Goal: Task Accomplishment & Management: Complete application form

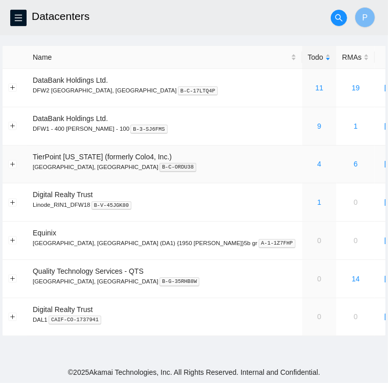
click at [308, 168] on div "4" at bounding box center [319, 163] width 23 height 11
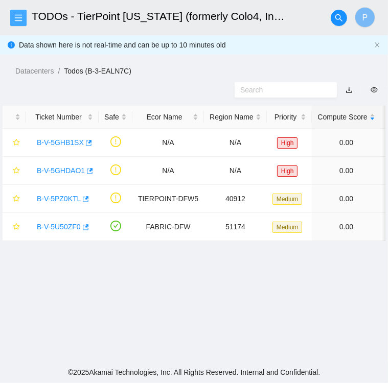
click at [19, 20] on icon "menu" at bounding box center [18, 18] width 8 height 8
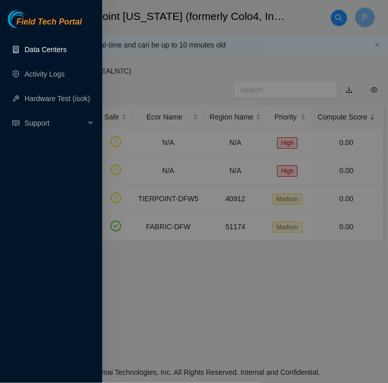
click at [38, 52] on link "Data Centers" at bounding box center [46, 49] width 42 height 8
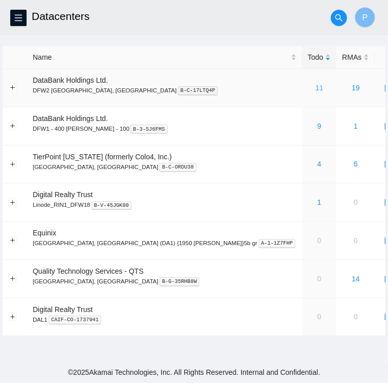
click at [315, 88] on link "11" at bounding box center [319, 88] width 8 height 8
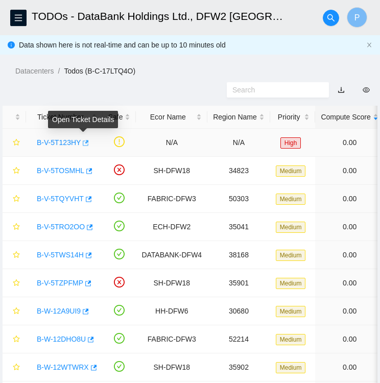
click at [82, 143] on icon "button" at bounding box center [84, 143] width 7 height 7
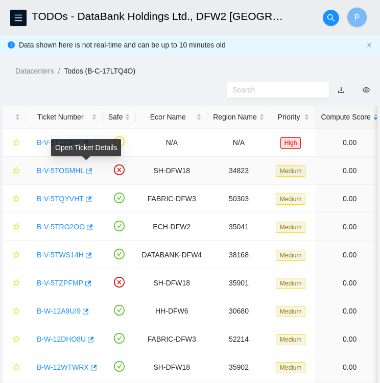
click at [86, 169] on icon "button" at bounding box center [89, 171] width 6 height 6
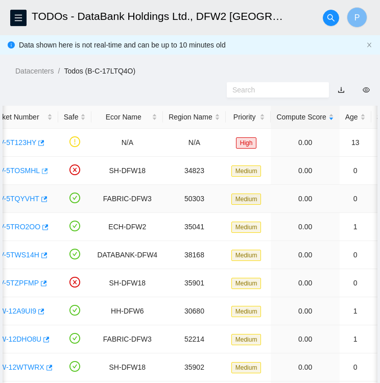
scroll to position [0, 22]
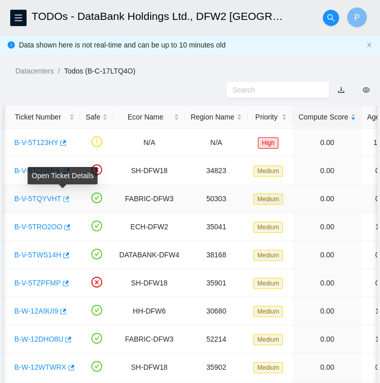
click at [62, 198] on icon "button" at bounding box center [65, 199] width 7 height 7
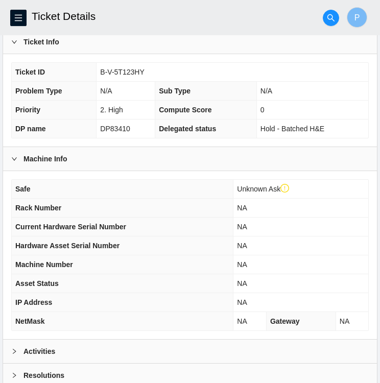
scroll to position [285, 0]
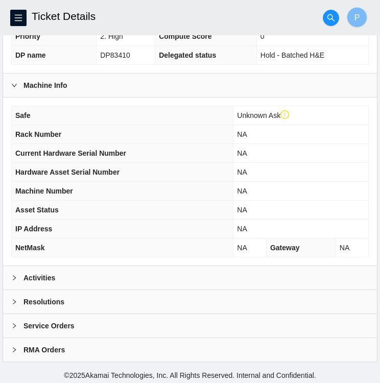
click at [18, 276] on div at bounding box center [17, 277] width 12 height 11
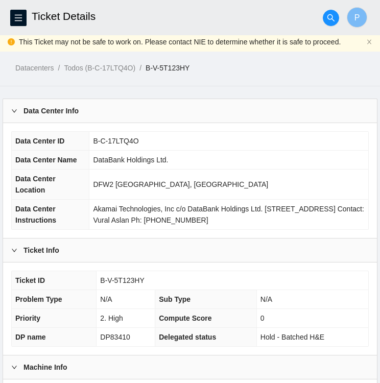
scroll to position [0, 0]
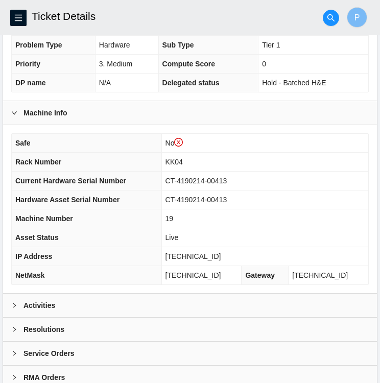
scroll to position [285, 0]
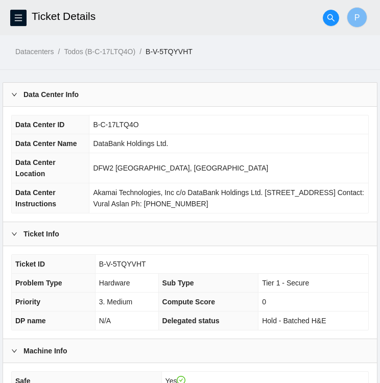
click at [257, 115] on div "Data Center ID B-C-17LTQ4O Data Center Name DataBank Holdings Ltd. Data Center …" at bounding box center [190, 164] width 358 height 99
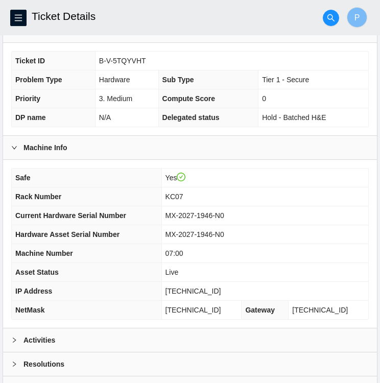
scroll to position [266, 0]
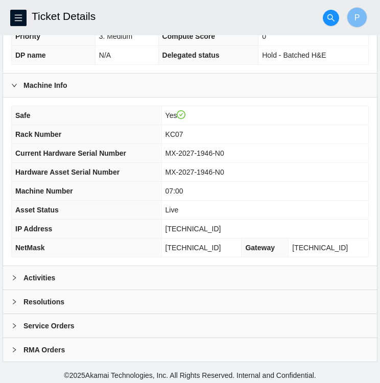
click at [19, 281] on div at bounding box center [17, 277] width 12 height 11
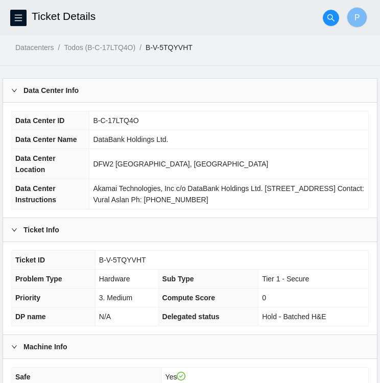
scroll to position [0, 0]
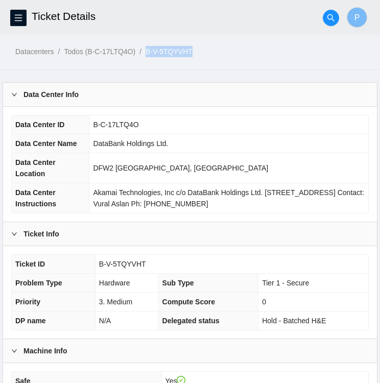
drag, startPoint x: 195, startPoint y: 51, endPoint x: 145, endPoint y: 53, distance: 49.6
click at [145, 53] on ol "Datacenters / Todos (B-C-17LTQ4O) / B-V-5TQYVHT /" at bounding box center [197, 51] width 365 height 11
copy ol "B-V-5TQYVHT"
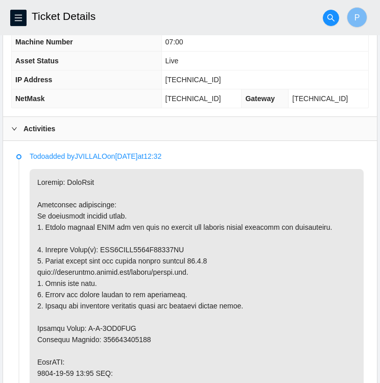
scroll to position [417, 0]
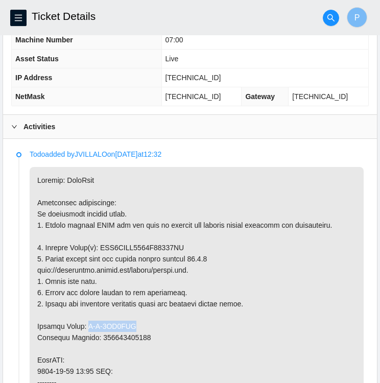
drag, startPoint x: 127, startPoint y: 319, endPoint x: 83, endPoint y: 320, distance: 43.5
copy p "B-V-5TS2HDN"
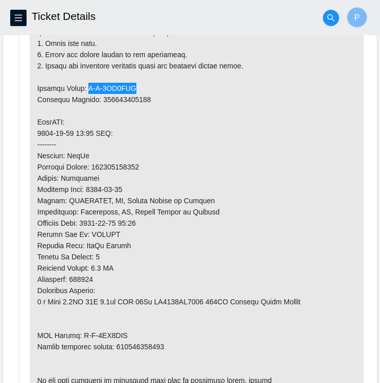
scroll to position [656, 0]
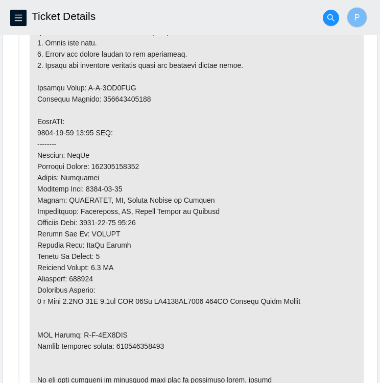
click at [124, 328] on p at bounding box center [197, 166] width 334 height 476
click at [126, 331] on p at bounding box center [197, 166] width 334 height 476
drag, startPoint x: 127, startPoint y: 328, endPoint x: 78, endPoint y: 337, distance: 49.9
click at [78, 337] on p at bounding box center [197, 166] width 334 height 476
copy p "B-V-5TS2HDW"
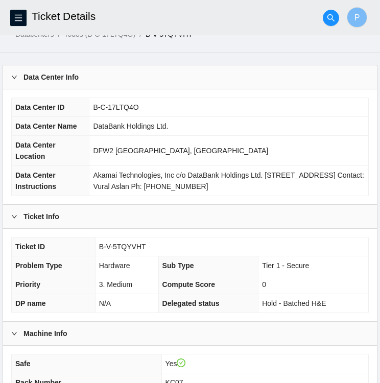
scroll to position [0, 0]
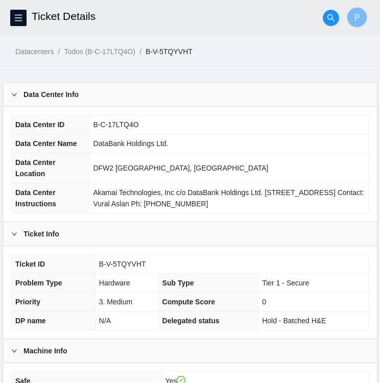
click at [180, 230] on div "Ticket Info" at bounding box center [190, 234] width 374 height 24
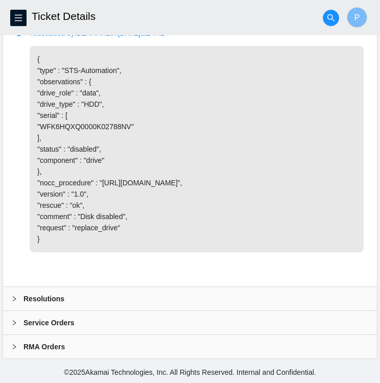
scroll to position [1541, 0]
click at [14, 297] on icon "right" at bounding box center [14, 299] width 6 height 6
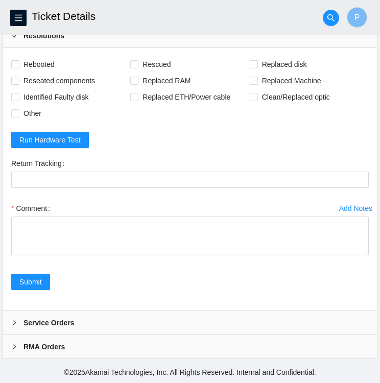
scroll to position [1766, 0]
click at [37, 146] on span "Run Hardware Test" at bounding box center [49, 139] width 61 height 11
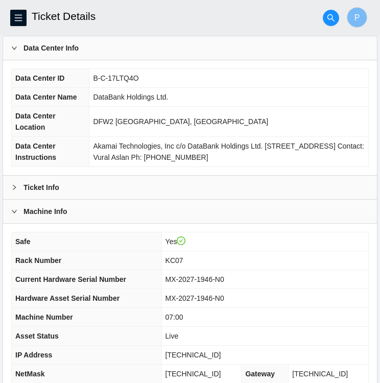
scroll to position [0, 0]
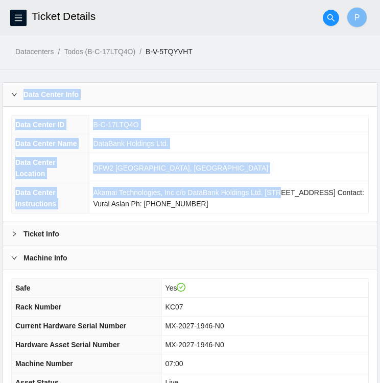
drag, startPoint x: 272, startPoint y: 185, endPoint x: 223, endPoint y: 69, distance: 125.8
click at [209, 103] on div "Data Center Info" at bounding box center [190, 95] width 374 height 24
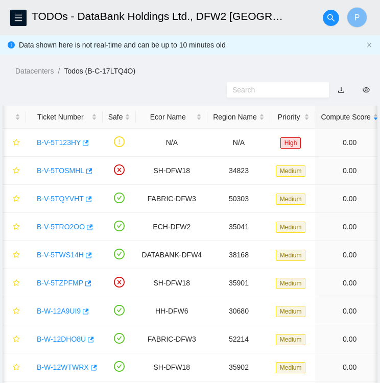
scroll to position [0, 22]
click at [71, 201] on link "B-V-5TQYVHT" at bounding box center [60, 199] width 47 height 8
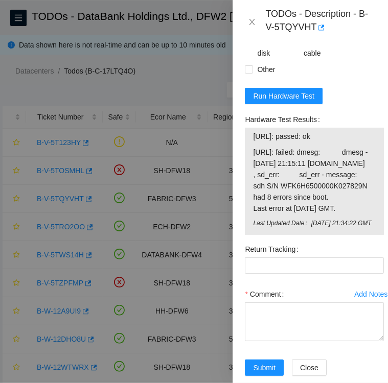
scroll to position [1082, 0]
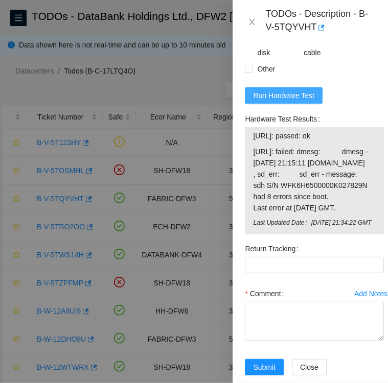
click at [281, 101] on span "Run Hardware Test" at bounding box center [283, 95] width 61 height 11
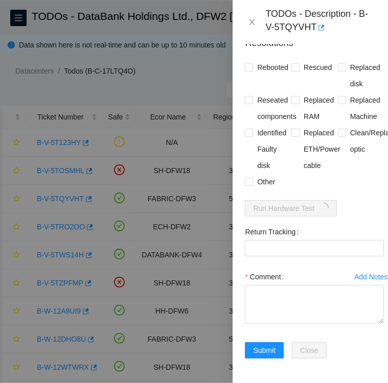
scroll to position [1028, 0]
click at [248, 63] on input "Rebooted" at bounding box center [248, 66] width 7 height 7
checkbox input "true"
click at [295, 63] on input "Rescued" at bounding box center [294, 66] width 7 height 7
checkbox input "true"
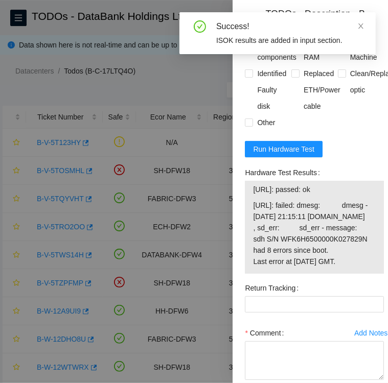
click at [322, 33] on div "Rescued" at bounding box center [314, 16] width 47 height 33
click at [358, 197] on form "Resolutions Rebooted Rescued Replaced disk Reseated components Replaced RAM Rep…" at bounding box center [314, 198] width 139 height 459
click at [151, 70] on div at bounding box center [194, 191] width 388 height 383
click at [361, 27] on icon "close" at bounding box center [360, 26] width 5 height 5
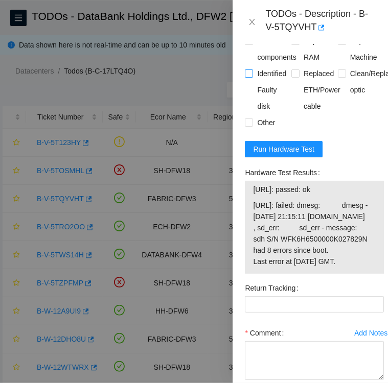
click at [251, 77] on input "Identified Faulty disk" at bounding box center [248, 73] width 7 height 7
checkbox input "true"
click at [249, 126] on input "Other" at bounding box center [248, 122] width 7 height 7
checkbox input "true"
click at [338, 11] on input "Replaced disk" at bounding box center [341, 7] width 7 height 7
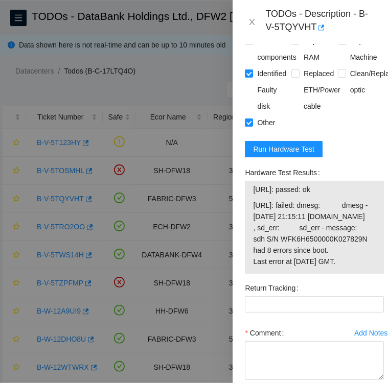
checkbox input "true"
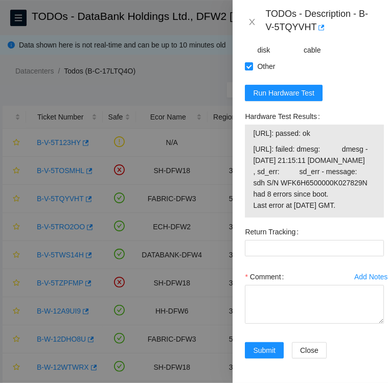
scroll to position [1120, 0]
drag, startPoint x: 254, startPoint y: 143, endPoint x: 333, endPoint y: 149, distance: 79.5
click at [333, 143] on td "23.55.177.144: passed: ok" at bounding box center [315, 135] width 124 height 16
copy span "23.55.177.144: passed: ok"
click at [348, 257] on Tracking "Return Tracking" at bounding box center [314, 248] width 139 height 16
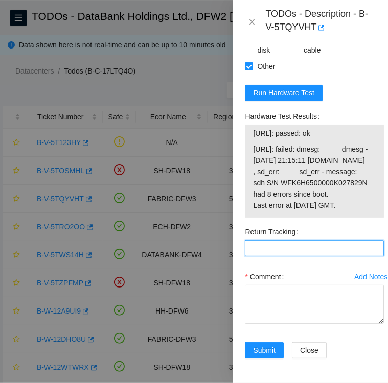
paste Tracking "463470043646"
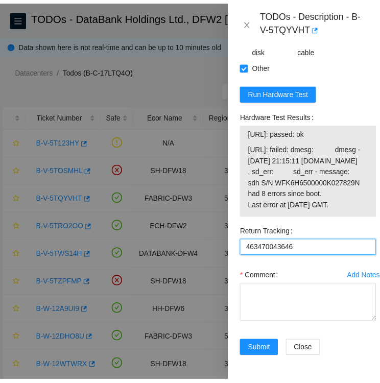
scroll to position [1176, 0]
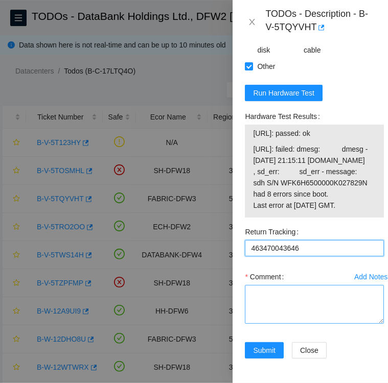
type Tracking "463470043646"
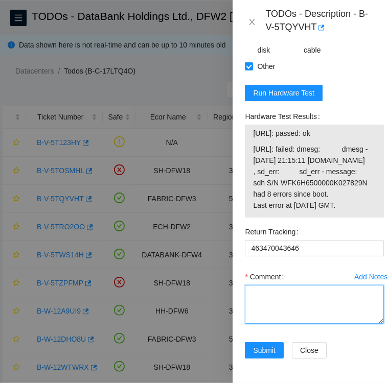
click at [292, 285] on textarea "Comment" at bounding box center [314, 304] width 139 height 39
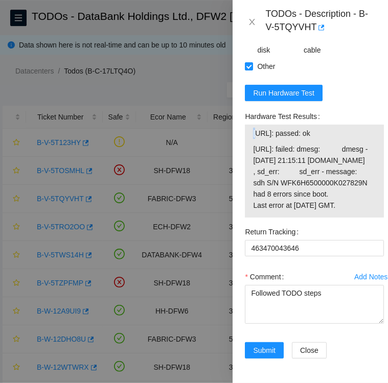
drag, startPoint x: 256, startPoint y: 82, endPoint x: 335, endPoint y: 78, distance: 79.8
click at [335, 125] on div "23.55.177.144: passed: ok 23.55.177.145: failed: dmesg: dmesg - Aug 20 21:15:11…" at bounding box center [314, 171] width 139 height 93
drag, startPoint x: 335, startPoint y: 78, endPoint x: 348, endPoint y: 84, distance: 13.7
click at [348, 128] on span "23.55.177.144: passed: ok" at bounding box center [314, 133] width 123 height 11
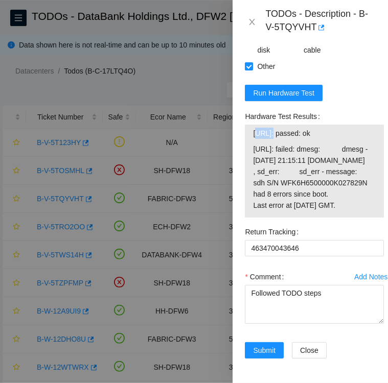
drag, startPoint x: 256, startPoint y: 82, endPoint x: 272, endPoint y: 84, distance: 17.1
click at [272, 128] on span "23.55.177.144: passed: ok" at bounding box center [314, 133] width 123 height 11
drag, startPoint x: 272, startPoint y: 84, endPoint x: 247, endPoint y: 85, distance: 25.6
click at [247, 125] on div "23.55.177.144: passed: ok 23.55.177.145: failed: dmesg: dmesg - Aug 20 21:15:11…" at bounding box center [314, 171] width 139 height 93
drag, startPoint x: 253, startPoint y: 85, endPoint x: 335, endPoint y: 89, distance: 82.4
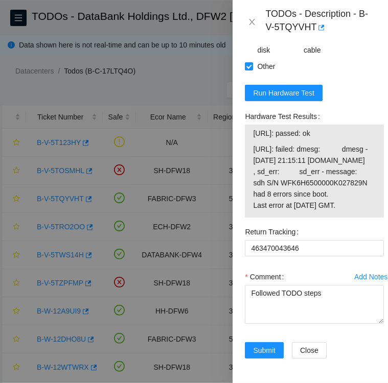
click at [335, 128] on span "23.55.177.144: passed: ok" at bounding box center [314, 133] width 123 height 11
copy span "23.55.177.144: passed: ok"
click at [337, 285] on textarea "Followed TODO steps" at bounding box center [314, 304] width 139 height 39
paste textarea "23.55.177.144: passed: ok"
click at [322, 285] on textarea "Followed TODO steps 23.55.177.144: passed: ok" at bounding box center [314, 304] width 139 height 39
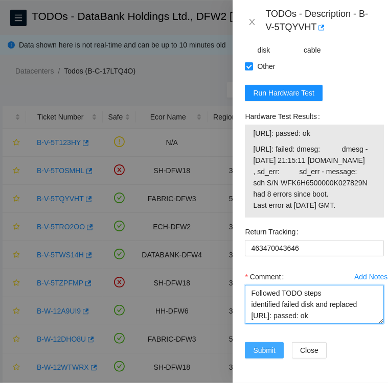
type textarea "Followed TODO steps identified failed disk and replaced 23.55.177.144: passed: …"
click at [266, 345] on span "Submit" at bounding box center [264, 350] width 22 height 11
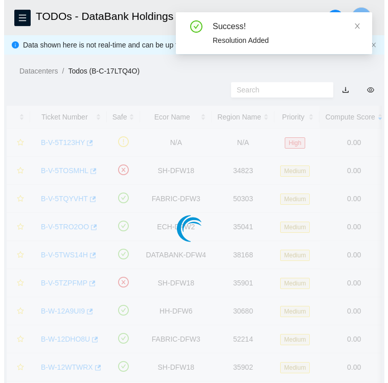
scroll to position [263, 0]
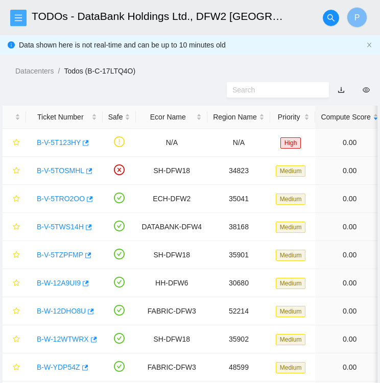
click at [17, 14] on icon "menu" at bounding box center [18, 18] width 8 height 8
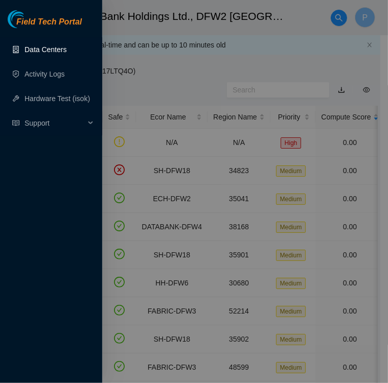
click at [37, 49] on link "Data Centers" at bounding box center [46, 49] width 42 height 8
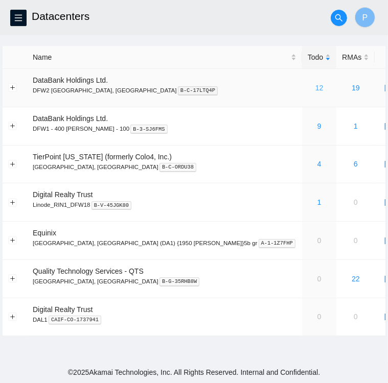
click at [315, 87] on link "12" at bounding box center [319, 88] width 8 height 8
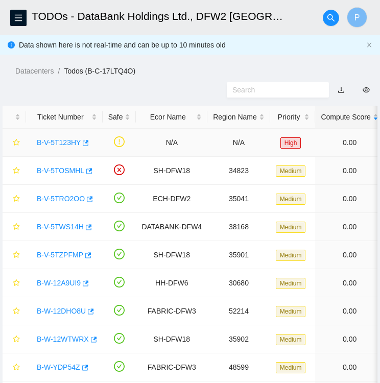
click at [63, 144] on link "B-V-5T123HY" at bounding box center [59, 143] width 44 height 8
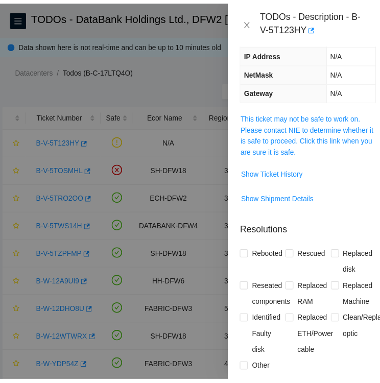
scroll to position [124, 0]
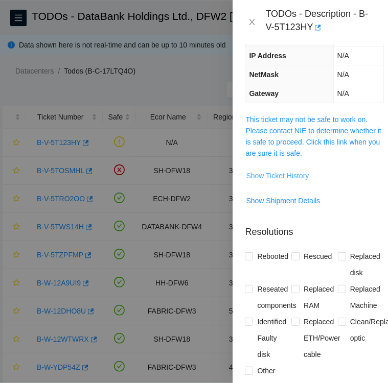
click at [281, 172] on span "Show Ticket History" at bounding box center [277, 175] width 63 height 11
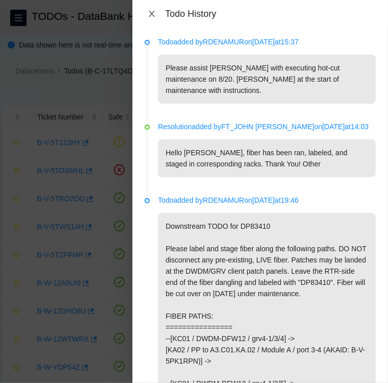
click at [151, 13] on icon "close" at bounding box center [152, 14] width 8 height 8
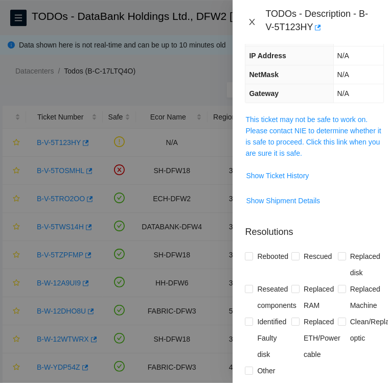
click at [252, 25] on icon "close" at bounding box center [252, 22] width 8 height 8
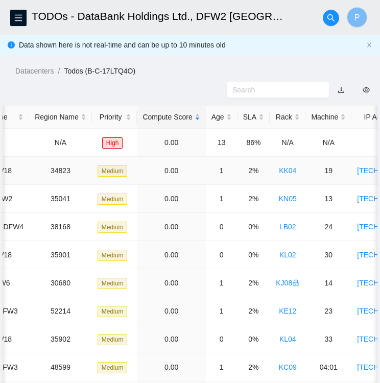
scroll to position [0, 0]
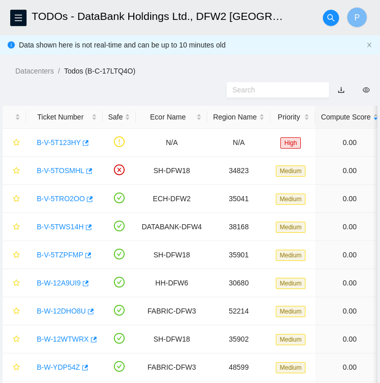
click at [174, 56] on div "Datacenters / Todos (B-C-17LTQ4O) /" at bounding box center [190, 47] width 380 height 57
click at [55, 144] on link "B-V-5T123HY" at bounding box center [59, 143] width 44 height 8
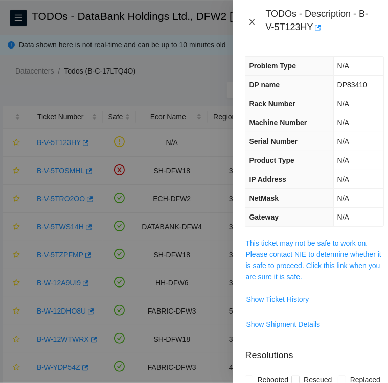
click at [252, 19] on icon "close" at bounding box center [252, 22] width 8 height 8
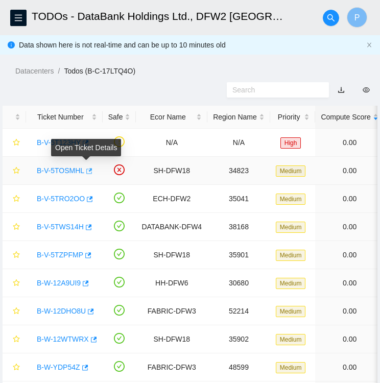
click at [86, 173] on icon "button" at bounding box center [89, 171] width 6 height 6
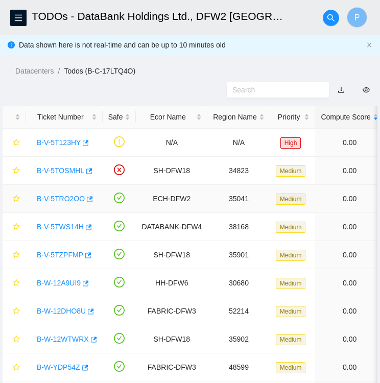
click at [64, 198] on link "B-V-5TRO2OO" at bounding box center [61, 199] width 48 height 8
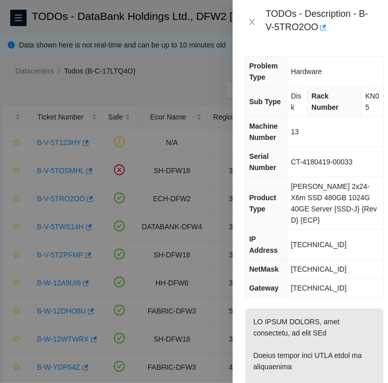
click at [169, 94] on div at bounding box center [194, 191] width 388 height 383
click at [253, 24] on icon "close" at bounding box center [252, 22] width 8 height 8
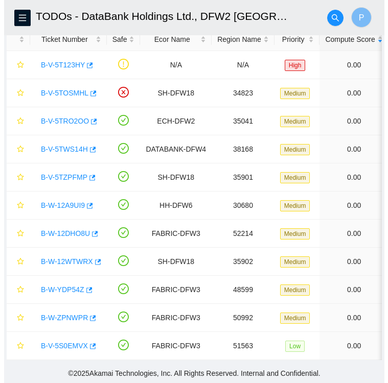
scroll to position [85, 0]
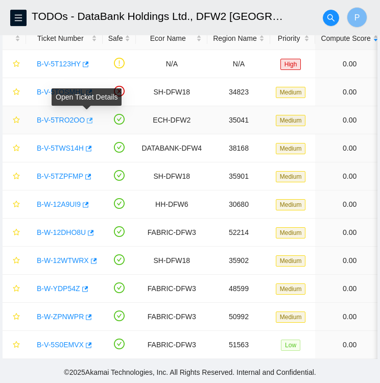
click at [88, 118] on icon "button" at bounding box center [90, 121] width 6 height 6
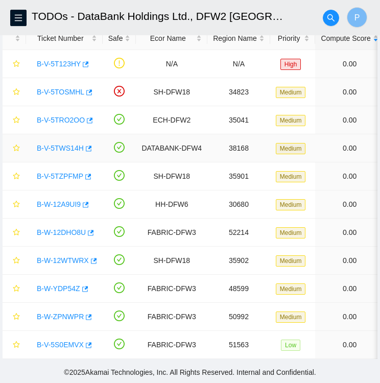
click at [60, 144] on link "B-V-5TWS14H" at bounding box center [60, 148] width 47 height 8
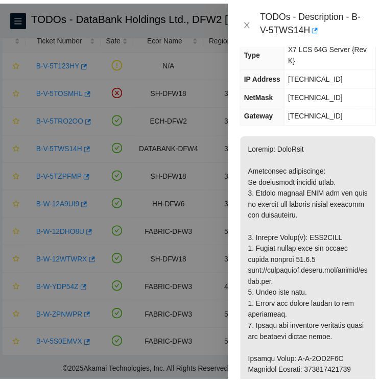
scroll to position [0, 0]
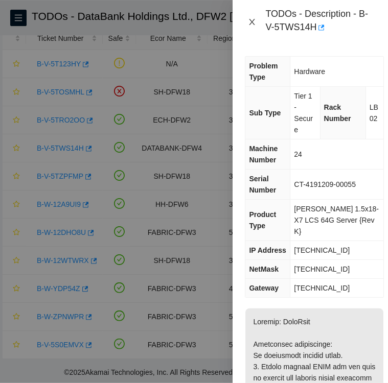
click at [253, 19] on icon "close" at bounding box center [252, 22] width 8 height 8
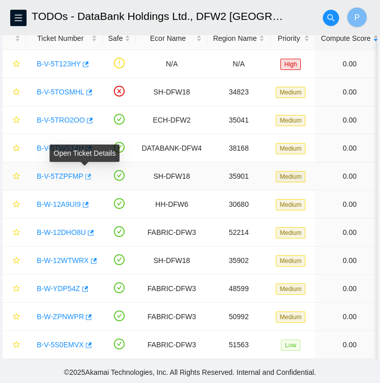
click at [86, 173] on icon "button" at bounding box center [87, 176] width 7 height 7
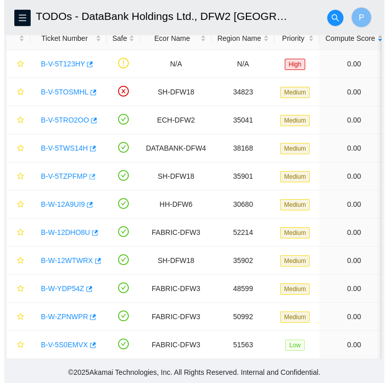
scroll to position [85, 0]
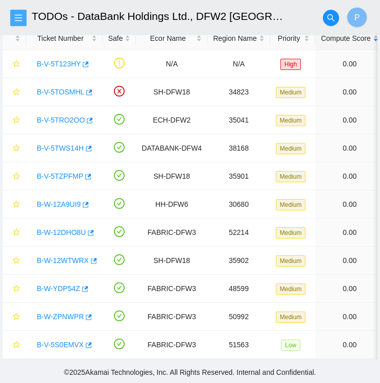
click at [21, 16] on icon "menu" at bounding box center [18, 18] width 8 height 8
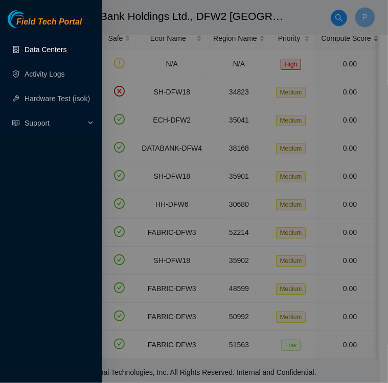
click at [47, 45] on link "Data Centers" at bounding box center [46, 49] width 42 height 8
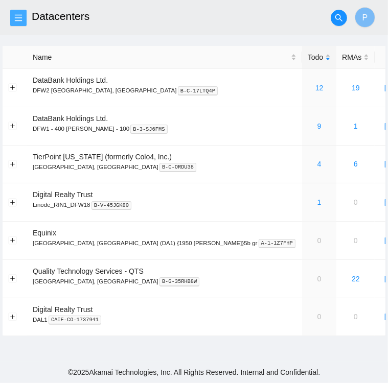
click at [17, 21] on icon "menu" at bounding box center [18, 17] width 7 height 7
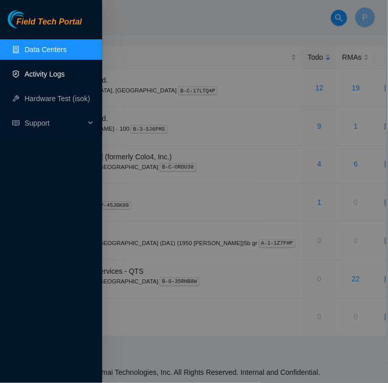
click at [30, 74] on link "Activity Logs" at bounding box center [45, 74] width 40 height 8
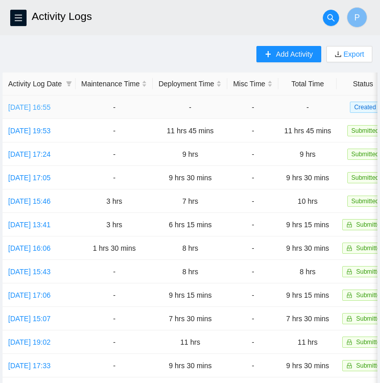
click at [30, 110] on link "Wed, 20 Aug 2025 16:55" at bounding box center [29, 107] width 42 height 8
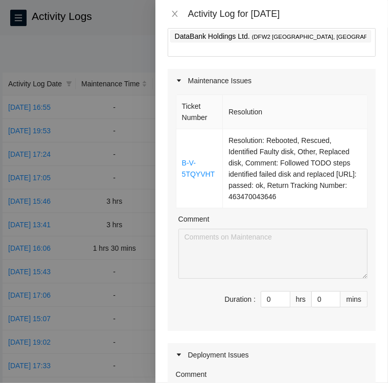
scroll to position [59, 0]
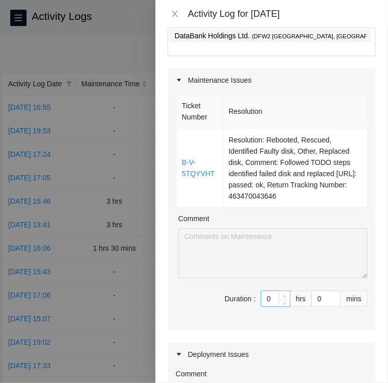
type input "1"
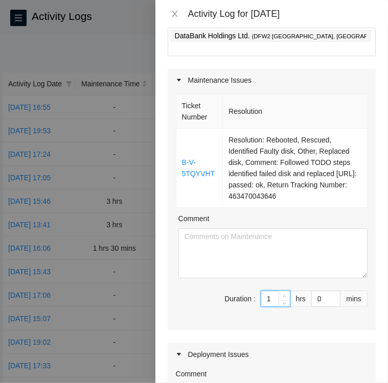
click at [282, 293] on span "up" at bounding box center [285, 296] width 6 height 6
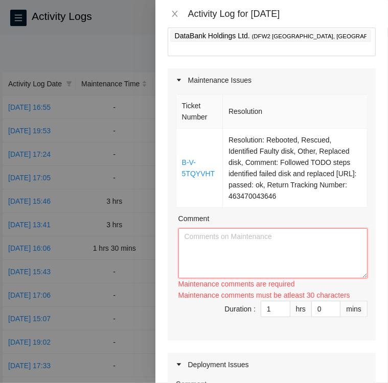
click at [219, 240] on textarea "Comment" at bounding box center [272, 254] width 189 height 50
paste textarea "Ticket B-V-5TQYVHT • I Contacted NOCC via Webex chat to confirm ticket is safe …"
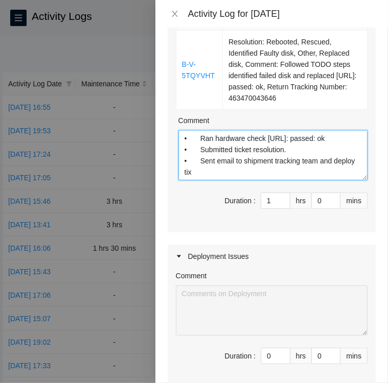
scroll to position [157, 0]
type textarea "Ticket B-V-5TQYVHT • I Contacted NOCC via Webex chat to confirm ticket is safe …"
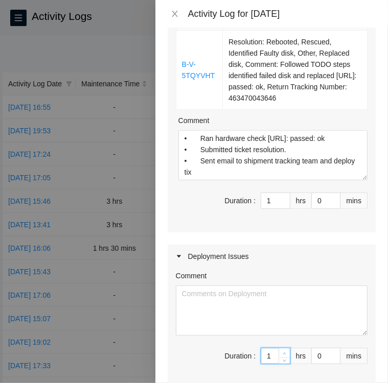
type input "1"
type input "2"
click at [282, 351] on span "up" at bounding box center [285, 354] width 6 height 6
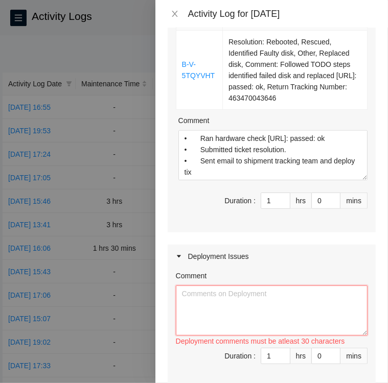
click at [209, 287] on textarea "Comment" at bounding box center [272, 311] width 192 height 50
paste textarea "DP77376 • Continued labeling racks KM11 and KM12 switched label size from 9mm t…"
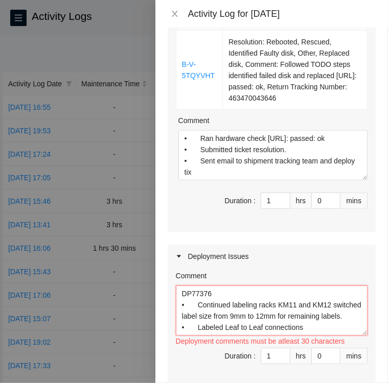
scroll to position [42, 0]
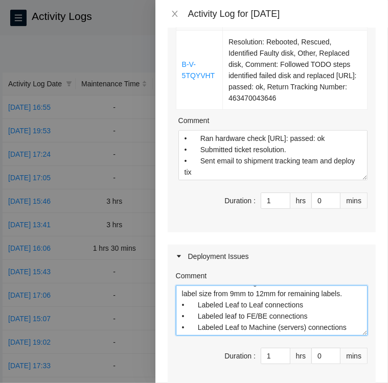
type textarea "DP77376 • Continued labeling racks KM11 and KM12 switched label size from 9mm t…"
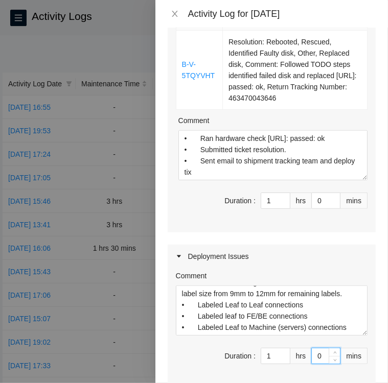
click at [319, 349] on input "0" at bounding box center [326, 356] width 28 height 15
type input "4"
type input "45"
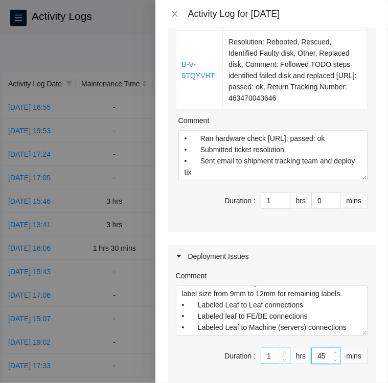
type input "45"
click at [267, 349] on input "1" at bounding box center [275, 356] width 29 height 15
type input "1"
type input "8"
type input "9"
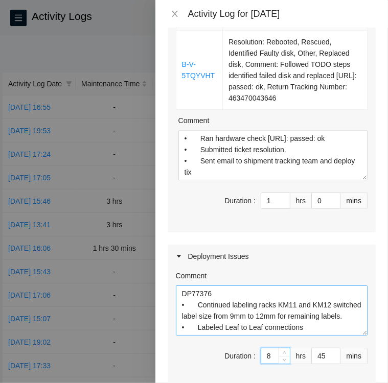
scroll to position [0, 0]
type input "8"
click at [182, 286] on textarea "DP77376 • Continued labeling racks KM11 and KM12 switched label size from 9mm t…" at bounding box center [272, 311] width 192 height 50
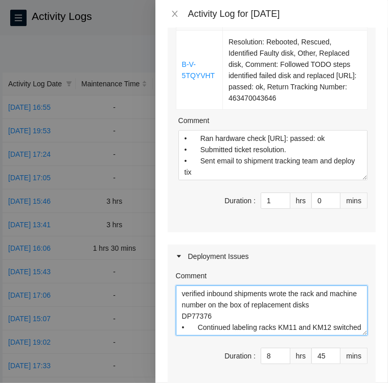
click at [180, 286] on textarea "verified inbound shipments wrote the rack and machine number on the box of repl…" at bounding box center [272, 311] width 192 height 50
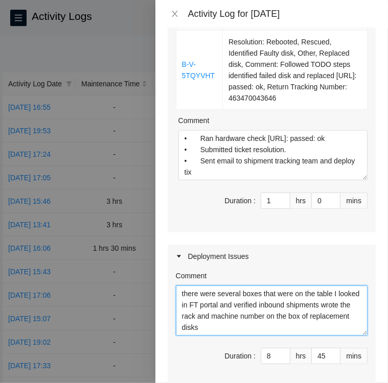
click at [343, 293] on textarea "there were several boxes that were on the table I looked in FT portal and verif…" at bounding box center [272, 311] width 192 height 50
click at [242, 313] on textarea "there were several boxes that were on the table I looked in FT portal and verif…" at bounding box center [272, 311] width 192 height 50
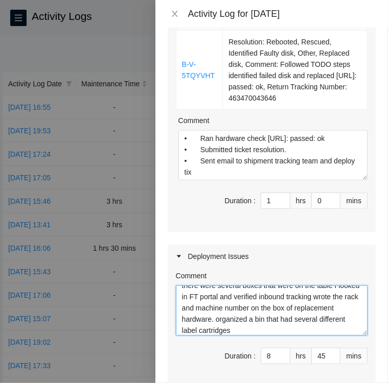
click at [202, 315] on textarea "there were several boxes that were on the table I looked in FT portal and verif…" at bounding box center [272, 311] width 192 height 50
click at [210, 317] on textarea "there were several boxes that were on the table I looked in FT portal and verif…" at bounding box center [272, 311] width 192 height 50
click at [326, 319] on textarea "there were several boxes that were on the table I looked in FT portal and verif…" at bounding box center [272, 311] width 192 height 50
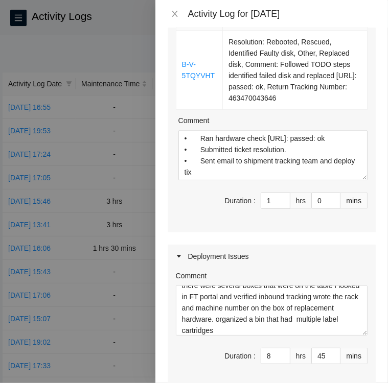
click at [310, 326] on div "Comment there were several boxes that were on the table I looked in FT portal a…" at bounding box center [272, 328] width 208 height 120
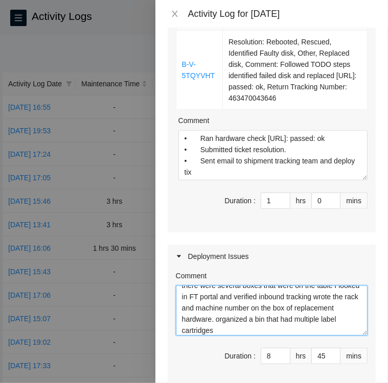
click at [267, 317] on textarea "there were several boxes that were on the table I looked in FT portal and verif…" at bounding box center [272, 311] width 192 height 50
click at [225, 306] on textarea "there were several boxes that were on the table I looked in FT portal and verif…" at bounding box center [272, 311] width 192 height 50
click at [241, 309] on textarea "there were several boxes that were on the table I looked in FT portal and verif…" at bounding box center [272, 311] width 192 height 50
click at [225, 305] on textarea "there were several boxes that were on the table I looked in FT portal and verif…" at bounding box center [272, 311] width 192 height 50
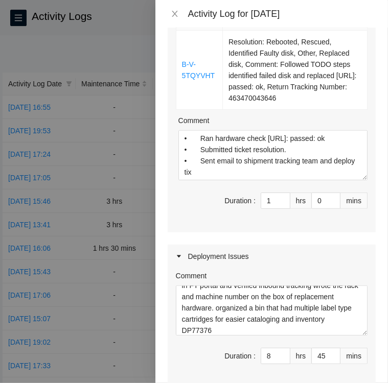
click at [234, 324] on div "Comment there were several boxes that were on the table I looked in FT portal a…" at bounding box center [272, 328] width 208 height 120
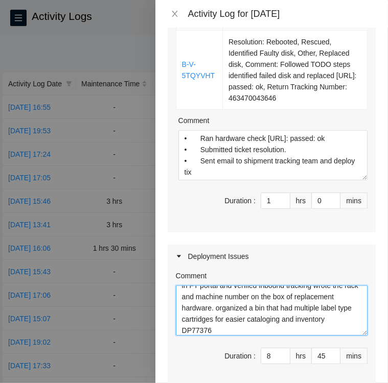
click at [235, 316] on textarea "there were several boxes that were on the table I looked in FT portal and verif…" at bounding box center [272, 311] width 192 height 50
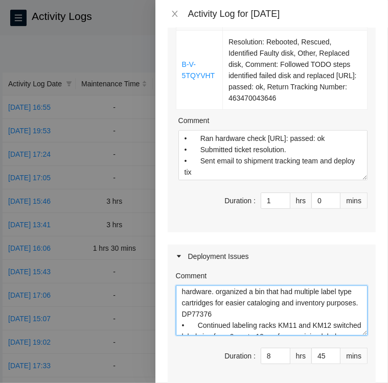
scroll to position [0, 0]
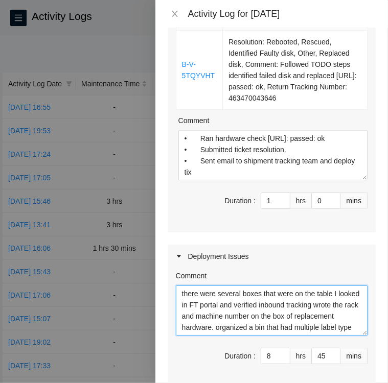
click at [330, 286] on textarea "there were several boxes that were on the table I looked in FT portal and verif…" at bounding box center [272, 311] width 192 height 50
click at [332, 292] on textarea "there were several boxes that were on the table in the main cage I looked in FT…" at bounding box center [272, 311] width 192 height 50
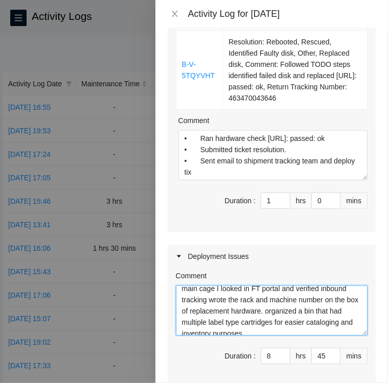
scroll to position [16, 0]
click at [241, 298] on textarea "there were several boxes that were on the table in the main cage I looked in FT…" at bounding box center [272, 311] width 192 height 50
click at [342, 297] on textarea "there were several boxes that were on the table in the main cage I looked in FT…" at bounding box center [272, 311] width 192 height 50
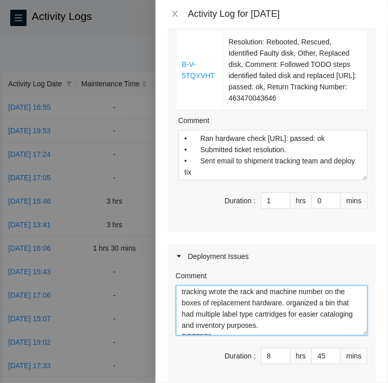
scroll to position [25, 0]
click at [304, 301] on textarea "there were several boxes that were on the table in the main cage I looked in FT…" at bounding box center [272, 311] width 192 height 50
click at [328, 317] on textarea "there were several boxes that were on the table in the main cage I looked in FT…" at bounding box center [272, 311] width 192 height 50
click at [213, 313] on textarea "there were several boxes that were on the table in the main cage I looked in FT…" at bounding box center [272, 311] width 192 height 50
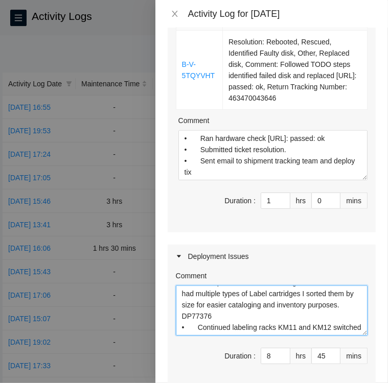
scroll to position [45, 0]
click at [299, 304] on textarea "there were several boxes that were on the table in the main cage I looked in FT…" at bounding box center [272, 311] width 192 height 50
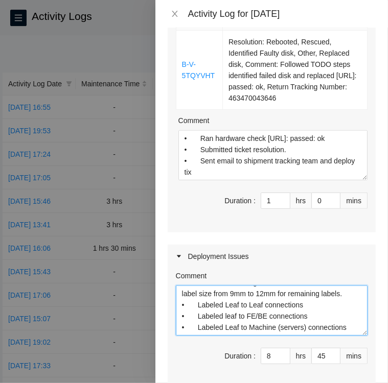
scroll to position [123, 0]
click at [348, 309] on textarea "there were several boxes that were on the table in the main cage I looked in FT…" at bounding box center [272, 311] width 192 height 50
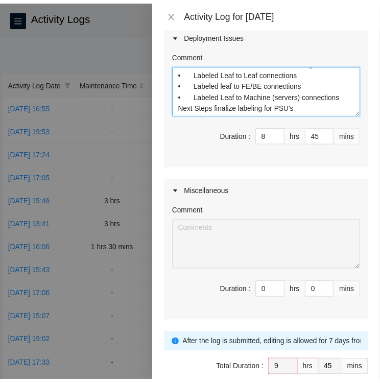
scroll to position [415, 0]
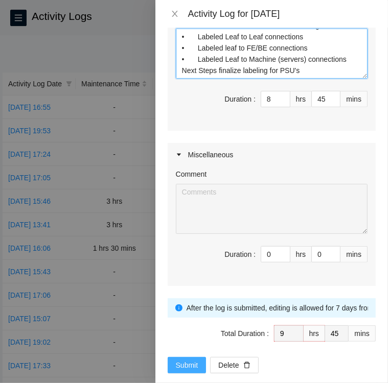
type textarea "there were several boxes that were on the table in the main cage I looked in FT…"
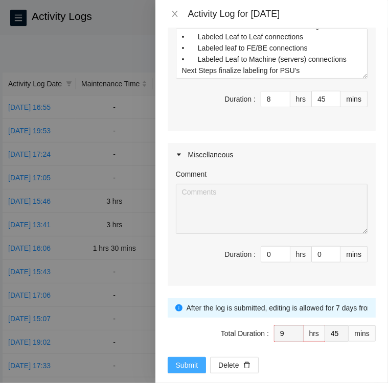
click at [189, 360] on span "Submit" at bounding box center [187, 365] width 22 height 11
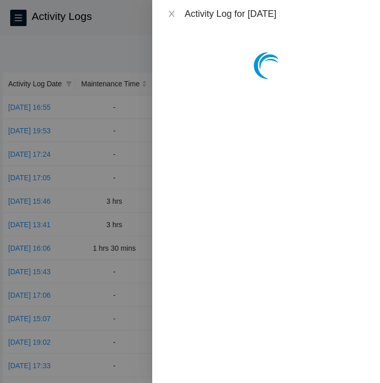
scroll to position [0, 0]
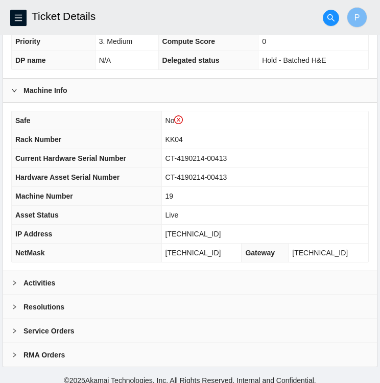
scroll to position [285, 0]
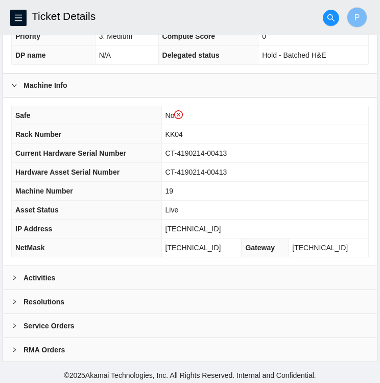
click at [16, 280] on div at bounding box center [17, 277] width 12 height 11
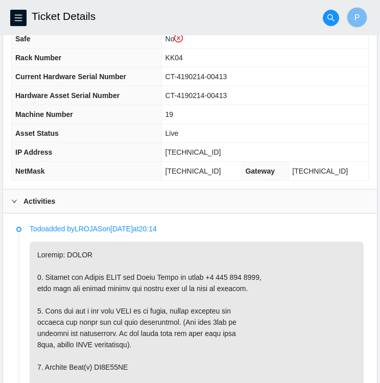
scroll to position [361, 0]
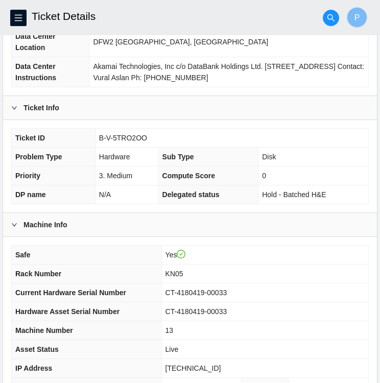
scroll to position [266, 0]
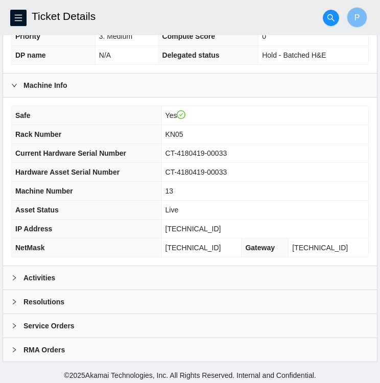
click at [26, 273] on b "Activities" at bounding box center [40, 277] width 32 height 11
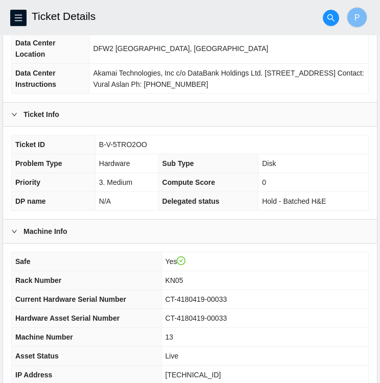
scroll to position [0, 0]
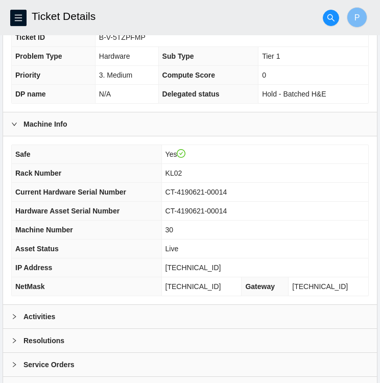
scroll to position [266, 0]
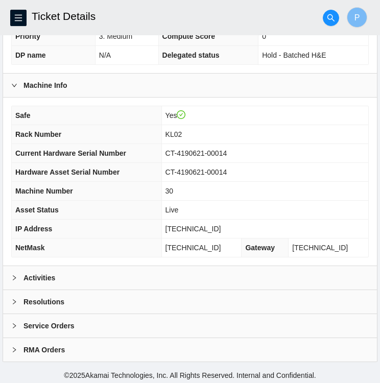
click at [15, 277] on icon "right" at bounding box center [14, 278] width 6 height 6
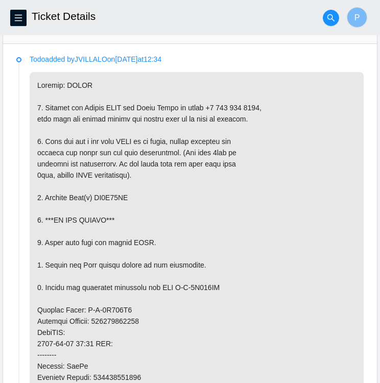
scroll to position [0, 0]
